Goal: Navigation & Orientation: Find specific page/section

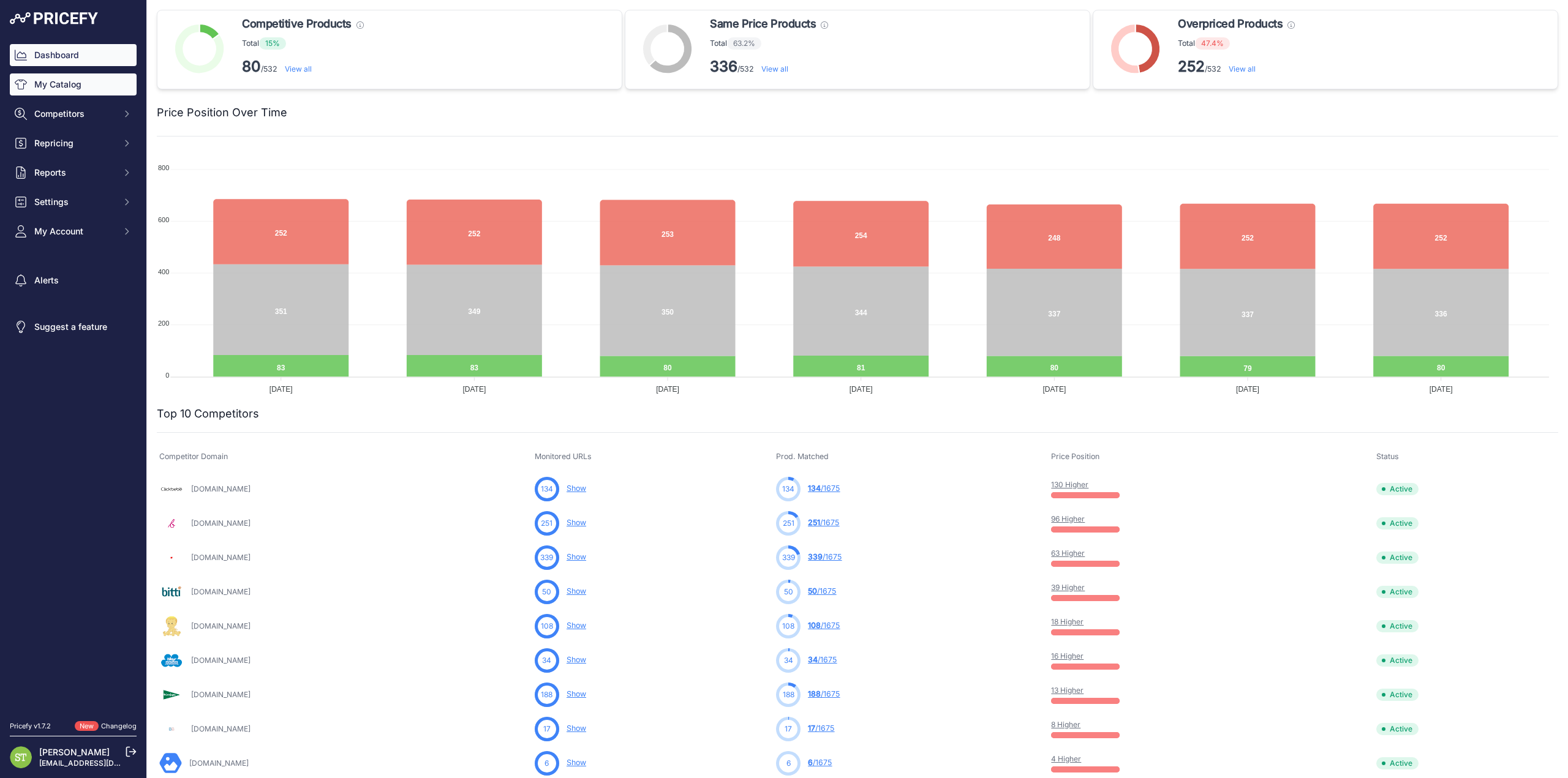
click at [83, 87] on link "My Catalog" at bounding box center [73, 84] width 127 height 22
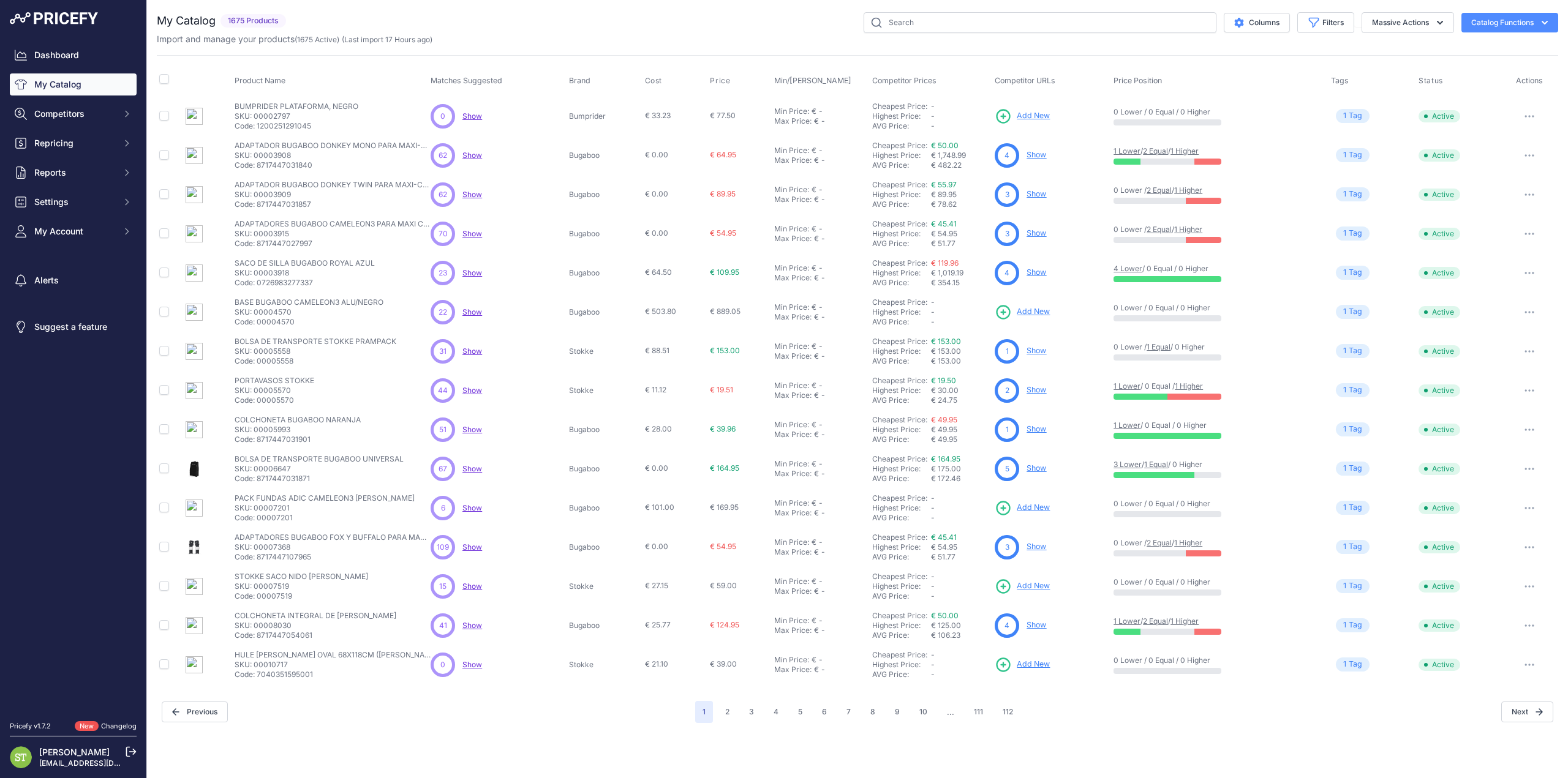
click at [1041, 268] on link "Show" at bounding box center [1036, 272] width 19 height 9
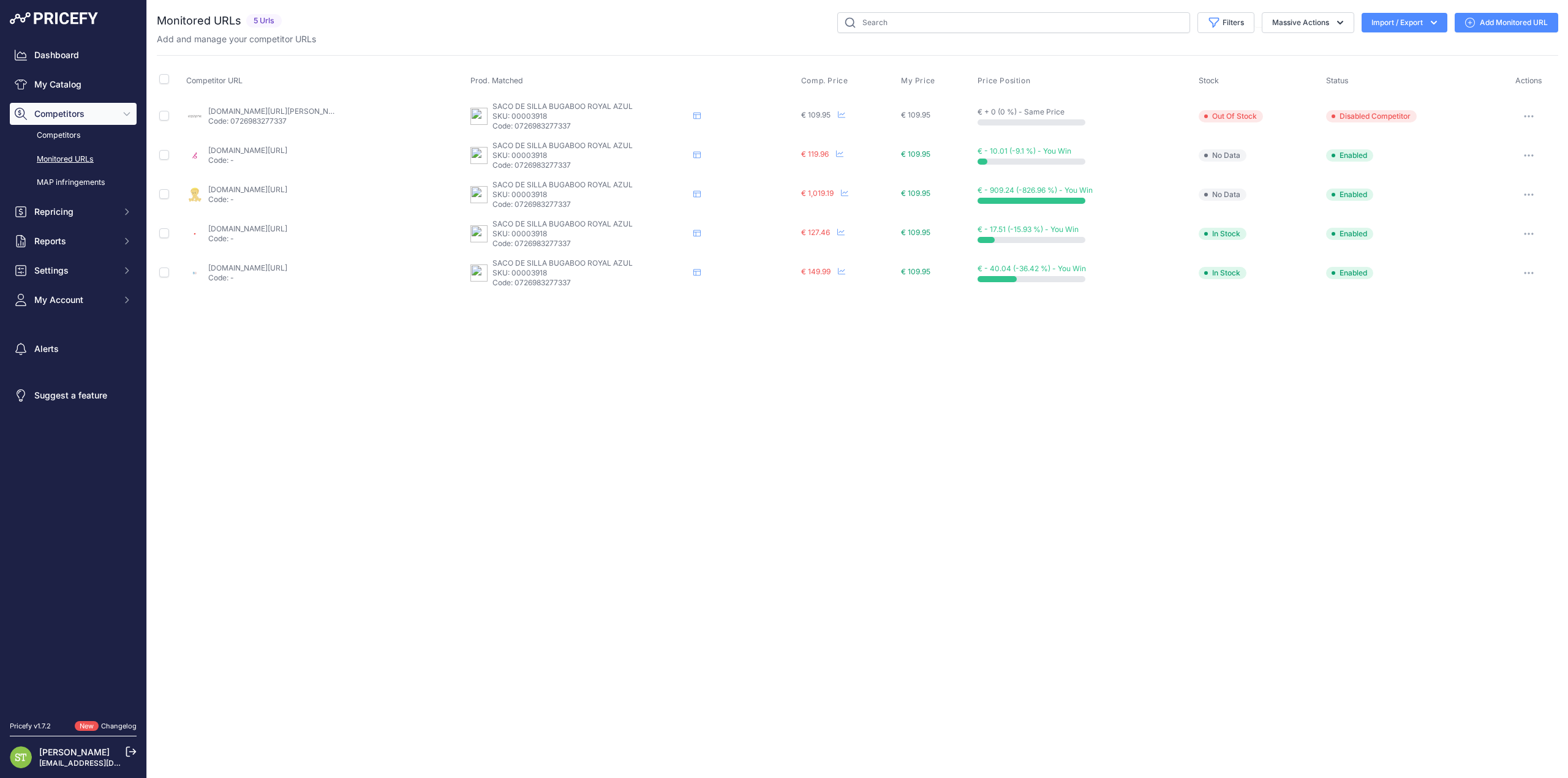
click at [82, 159] on link "Monitored URLs" at bounding box center [73, 159] width 127 height 21
click at [55, 83] on link "My Catalog" at bounding box center [73, 84] width 127 height 22
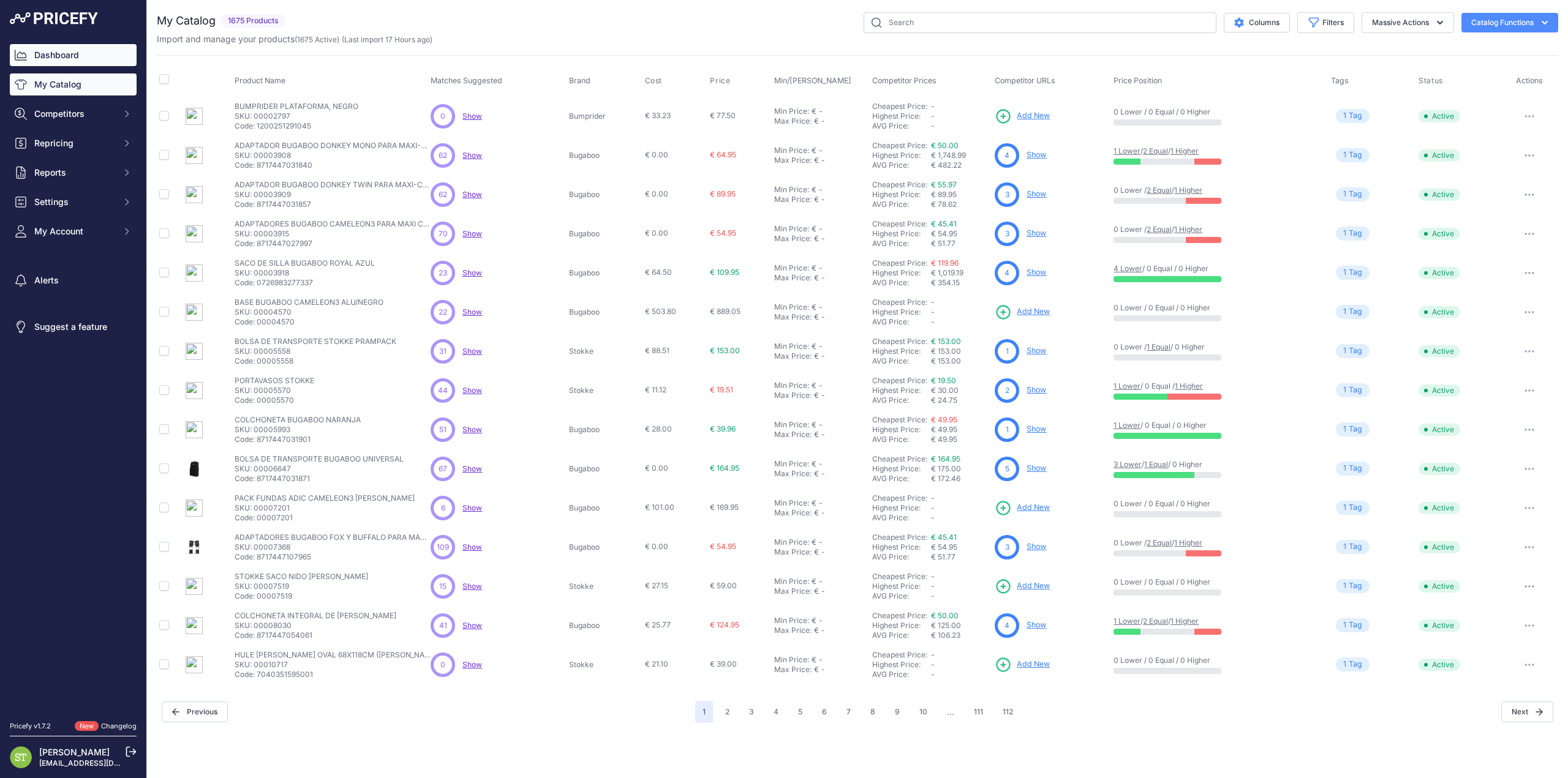
click at [70, 46] on link "Dashboard" at bounding box center [73, 55] width 127 height 22
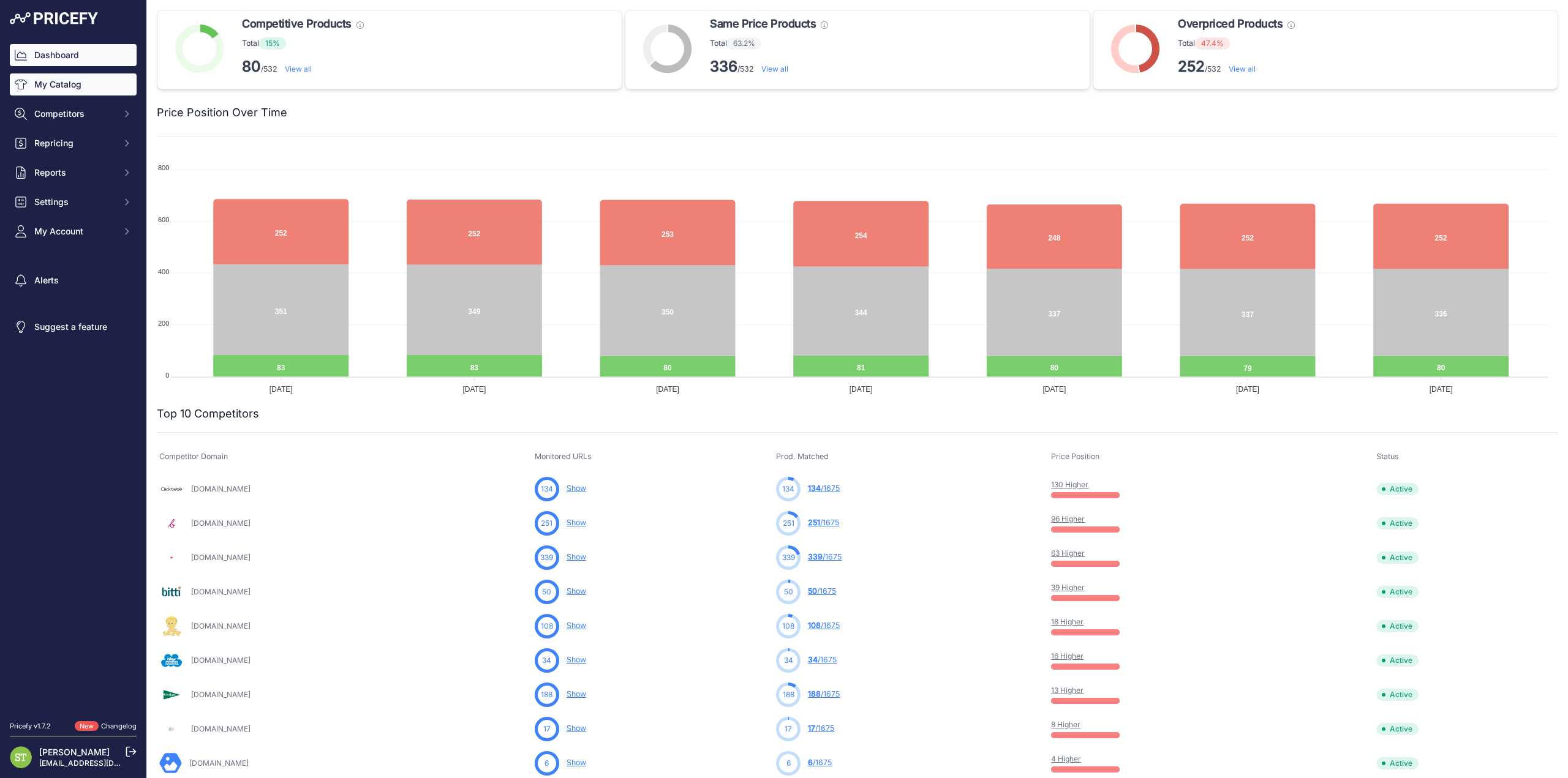
click at [64, 83] on link "My Catalog" at bounding box center [73, 84] width 127 height 22
